Goal: Book appointment/travel/reservation

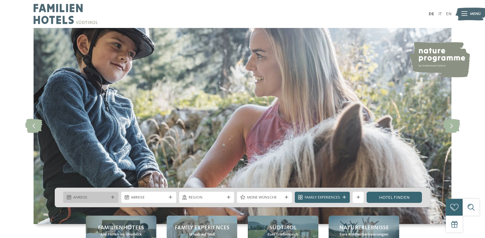
click at [85, 196] on span "Anreise" at bounding box center [90, 198] width 35 height 6
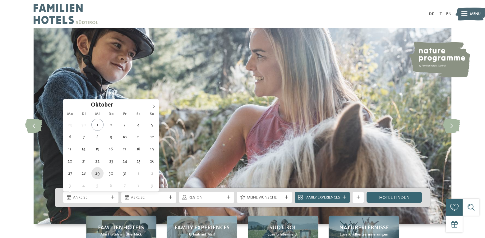
type div "29.10.2025"
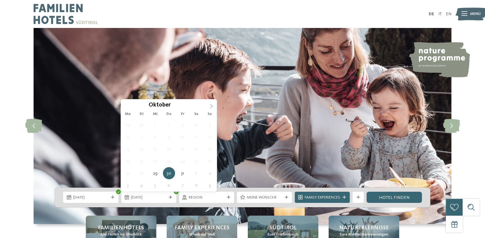
click at [210, 103] on span at bounding box center [211, 104] width 11 height 11
type div "02.11.2025"
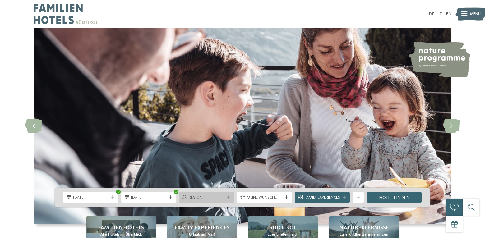
click at [207, 199] on span "Region" at bounding box center [206, 198] width 35 height 6
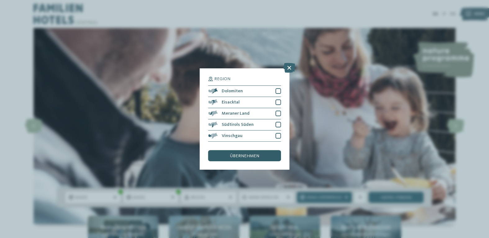
click at [254, 158] on div "übernehmen" at bounding box center [244, 155] width 73 height 11
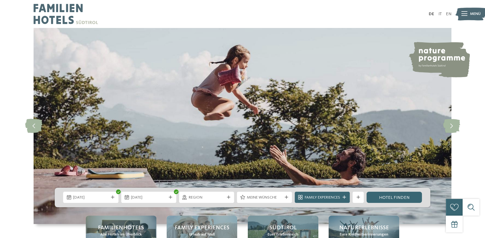
drag, startPoint x: 226, startPoint y: 198, endPoint x: 223, endPoint y: 198, distance: 3.4
click at [226, 199] on icon at bounding box center [227, 197] width 3 height 3
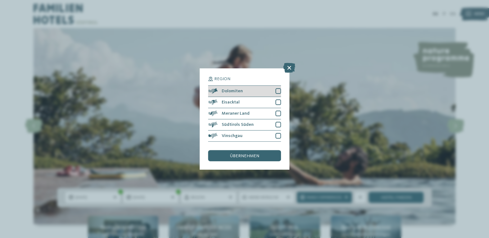
click at [276, 92] on div at bounding box center [279, 91] width 6 height 6
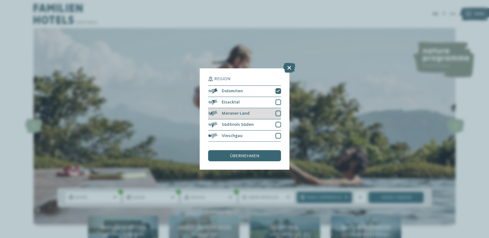
click at [277, 115] on div at bounding box center [279, 114] width 6 height 6
click at [258, 157] on span "übernehmen" at bounding box center [244, 156] width 29 height 4
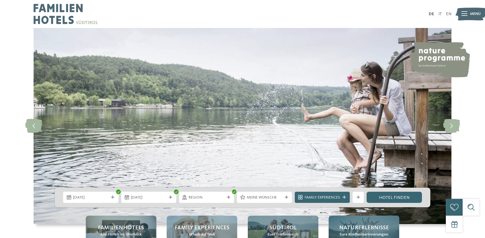
scroll to position [62, 0]
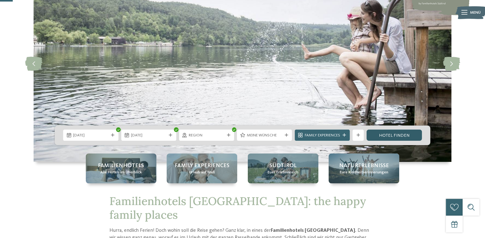
click at [402, 137] on link "Hotel finden" at bounding box center [393, 135] width 55 height 11
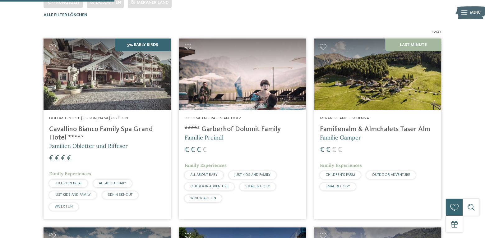
scroll to position [118, 0]
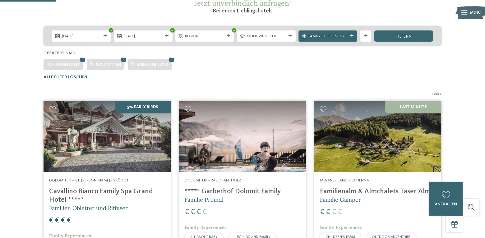
click at [371, 148] on img at bounding box center [377, 136] width 127 height 71
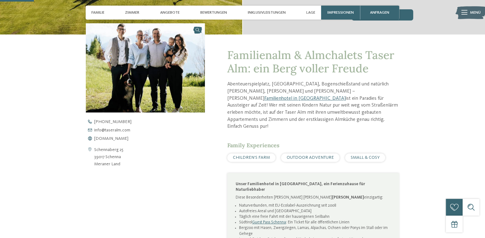
scroll to position [62, 0]
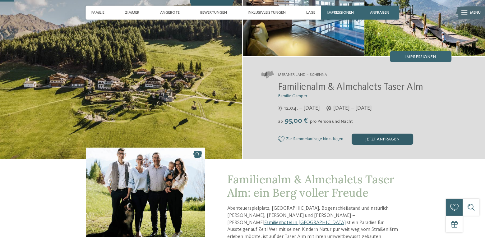
click at [369, 138] on div "jetzt anfragen" at bounding box center [382, 139] width 62 height 11
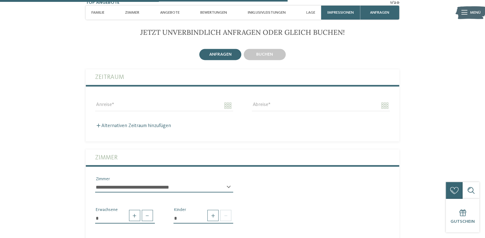
scroll to position [1260, 0]
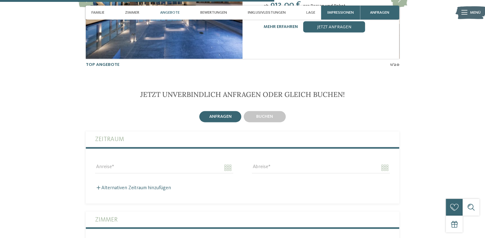
click at [186, 131] on label "Zeitraum" at bounding box center [242, 139] width 295 height 16
click at [188, 131] on label "Zeitraum" at bounding box center [242, 139] width 295 height 16
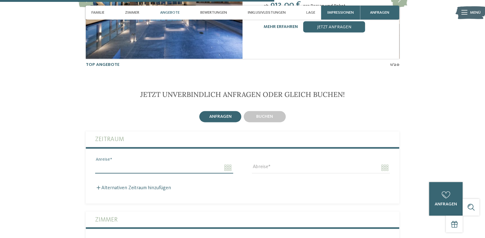
click at [117, 162] on input "Anreise" at bounding box center [164, 167] width 138 height 11
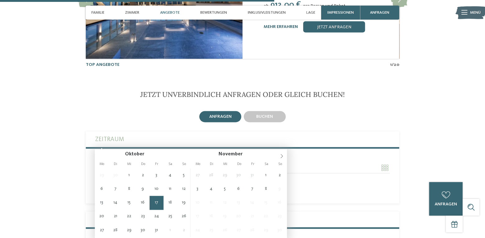
scroll to position [1291, 0]
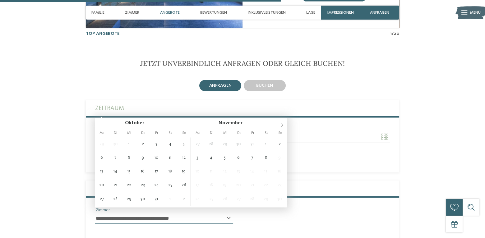
type input "**********"
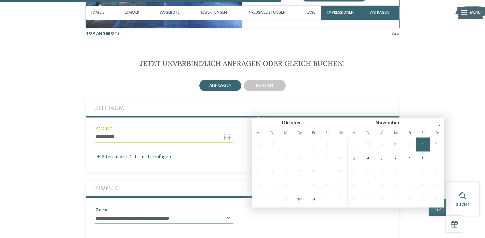
type input "**********"
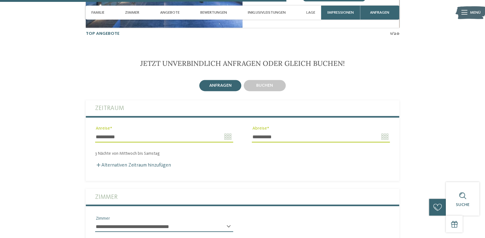
scroll to position [1322, 0]
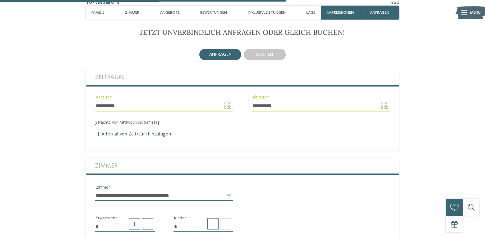
click at [137, 158] on label "Zimmer" at bounding box center [242, 166] width 295 height 16
click at [202, 190] on select "**********" at bounding box center [164, 195] width 138 height 11
click at [95, 190] on select "**********" at bounding box center [164, 195] width 138 height 11
click at [216, 218] on span at bounding box center [212, 223] width 11 height 11
type input "*"
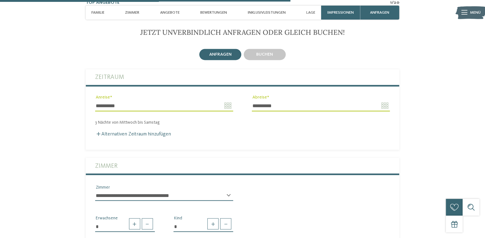
scroll to position [1353, 0]
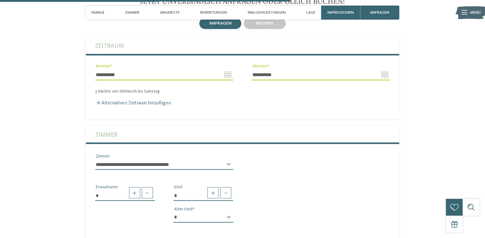
click at [230, 212] on select "* * * * * * * * * * * ** ** ** ** ** ** ** **" at bounding box center [203, 217] width 60 height 11
select select "*"
click at [173, 212] on select "* * * * * * * * * * * ** ** ** ** ** ** ** **" at bounding box center [203, 217] width 60 height 11
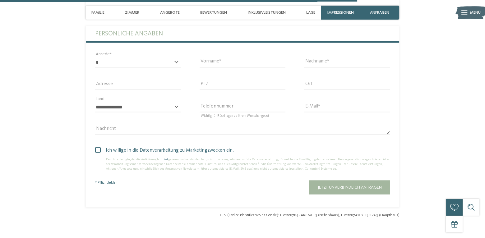
scroll to position [1725, 0]
